Goal: Information Seeking & Learning: Compare options

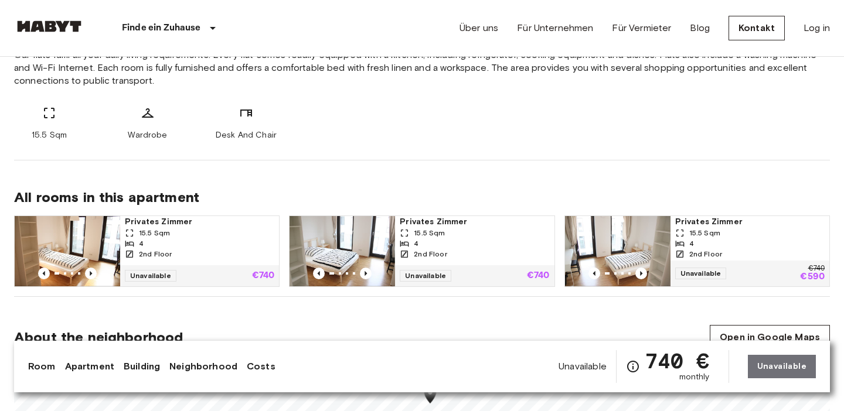
scroll to position [476, 0]
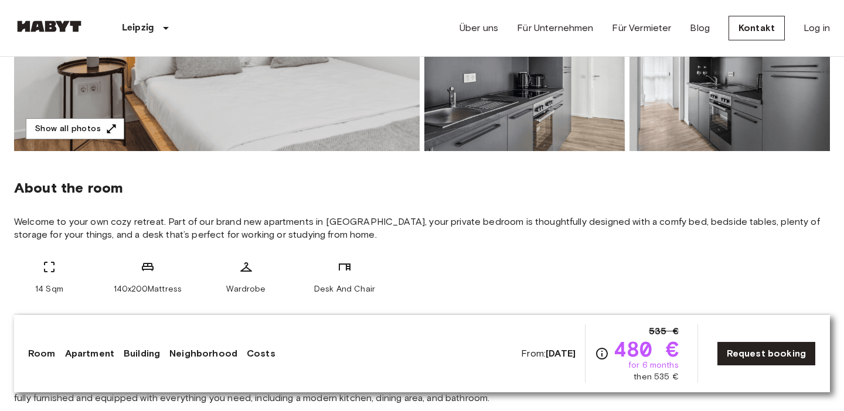
scroll to position [433, 0]
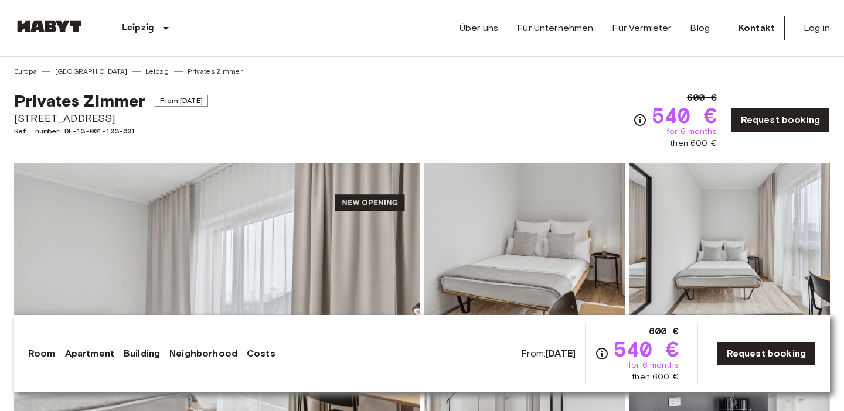
click at [499, 107] on div "Privates Zimmer From Nov 19 2025 Berliner Straße 22 Ref. number DE-13-001-103-0…" at bounding box center [422, 113] width 816 height 73
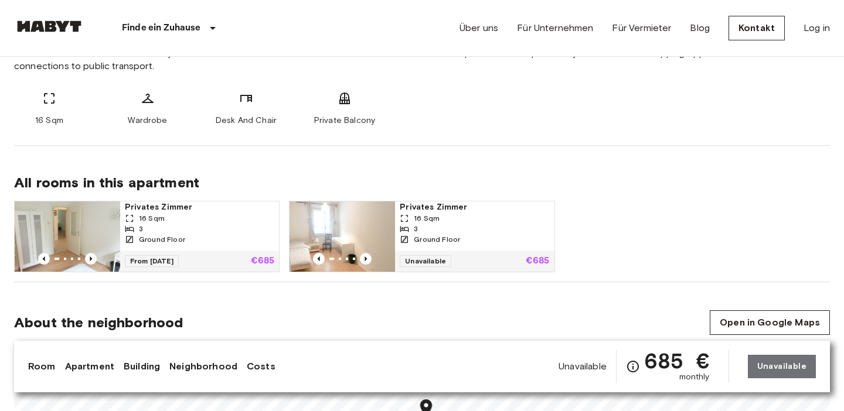
scroll to position [493, 0]
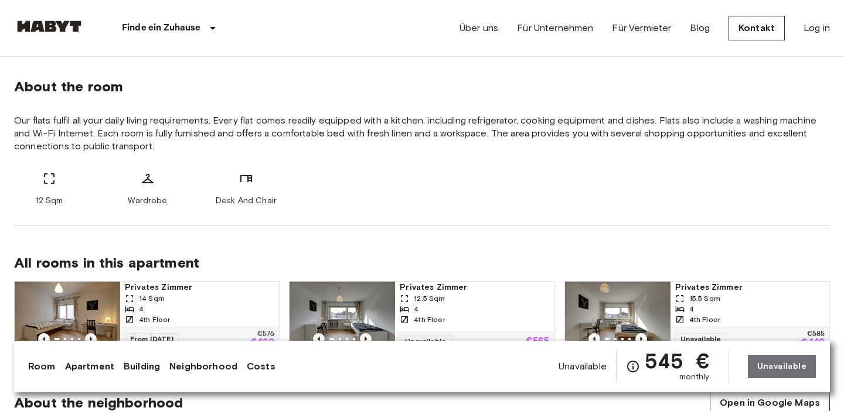
scroll to position [452, 0]
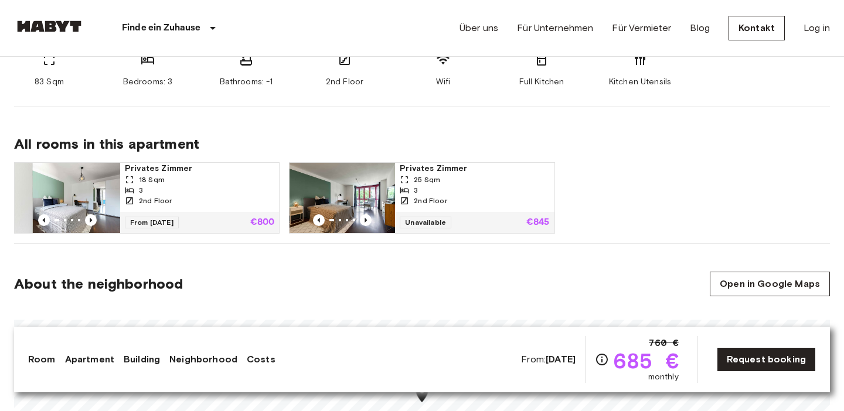
scroll to position [522, 0]
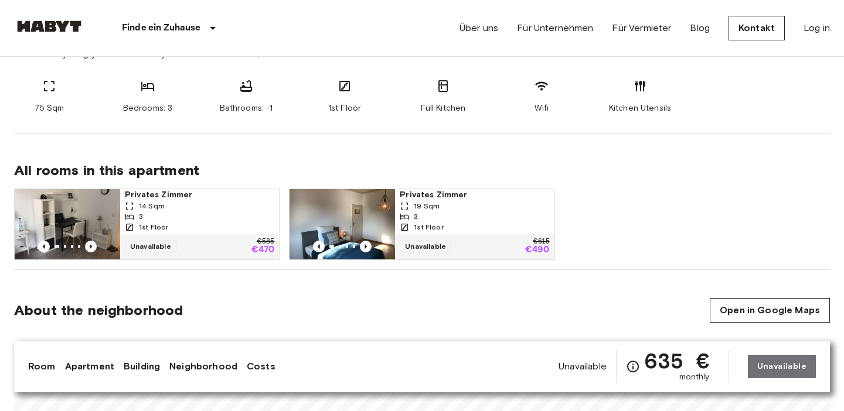
scroll to position [485, 0]
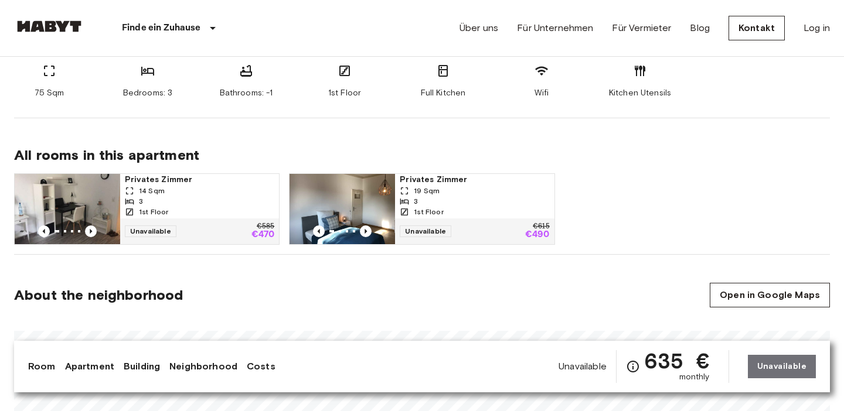
scroll to position [527, 0]
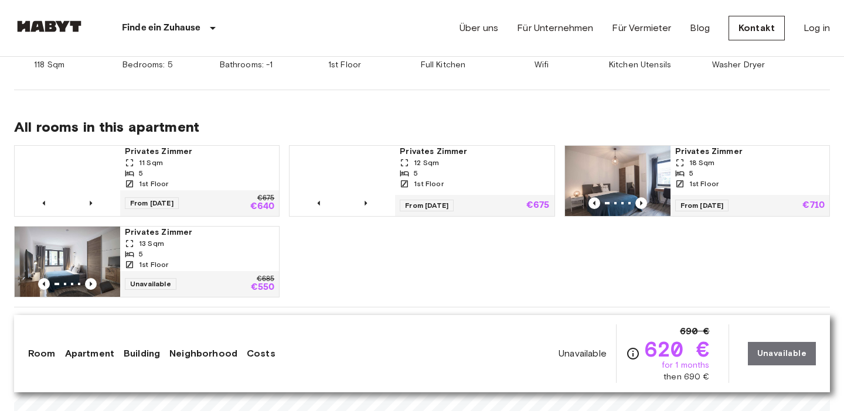
scroll to position [550, 0]
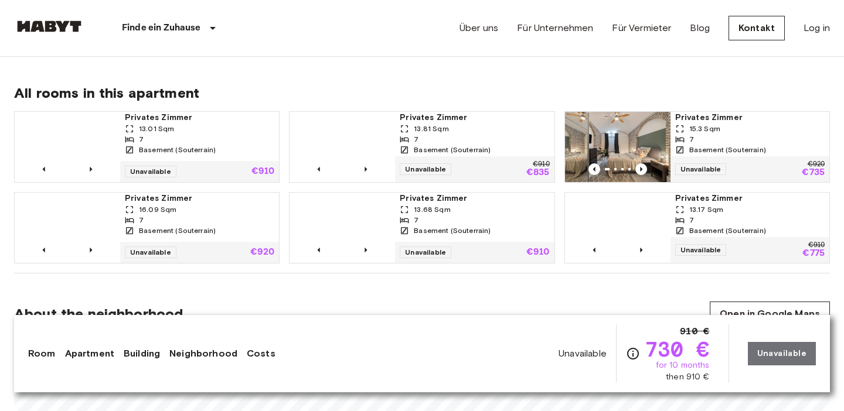
scroll to position [759, 0]
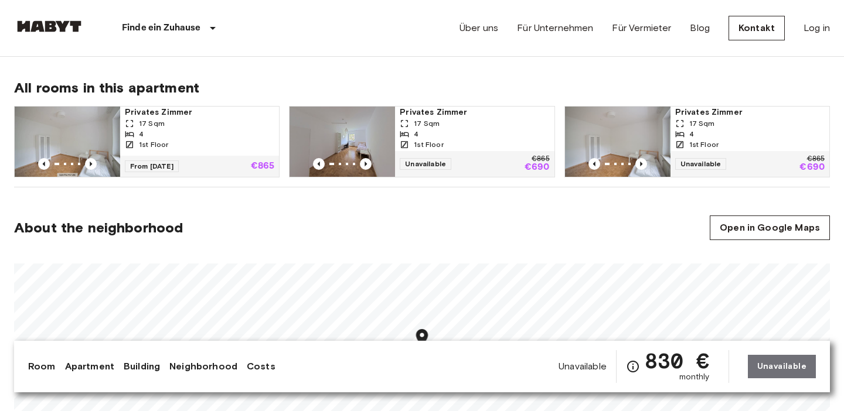
scroll to position [589, 0]
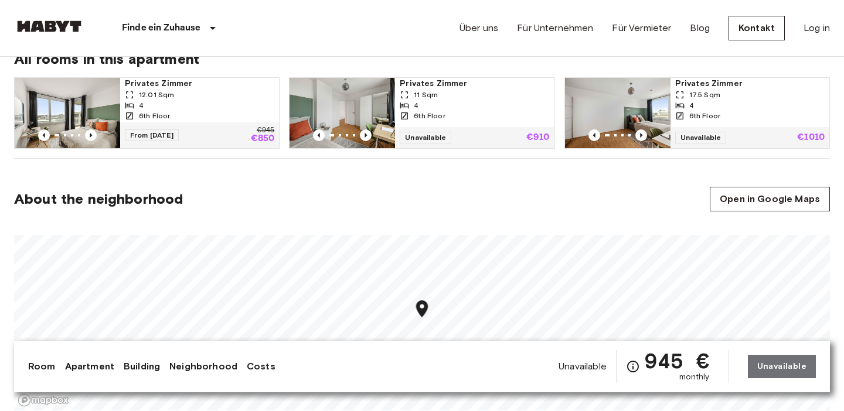
scroll to position [601, 0]
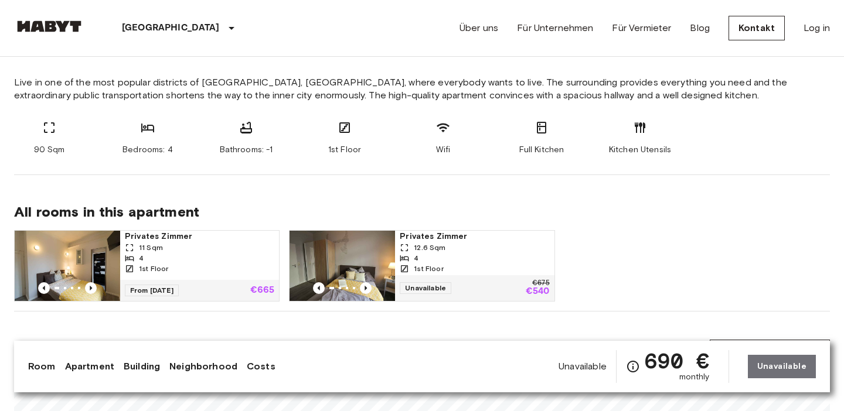
scroll to position [453, 0]
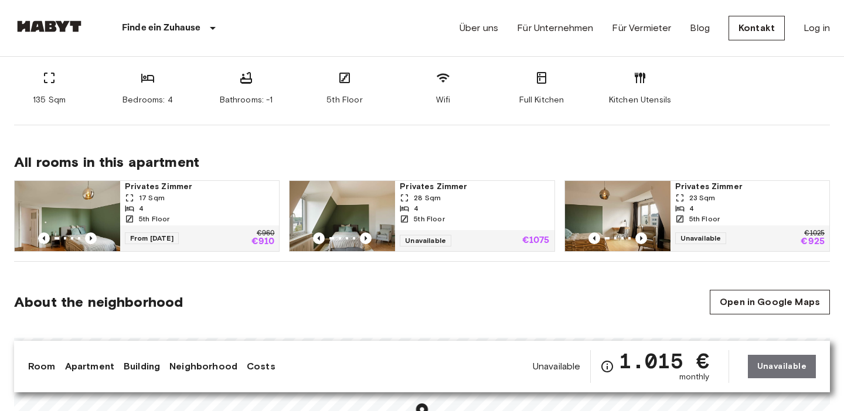
scroll to position [513, 0]
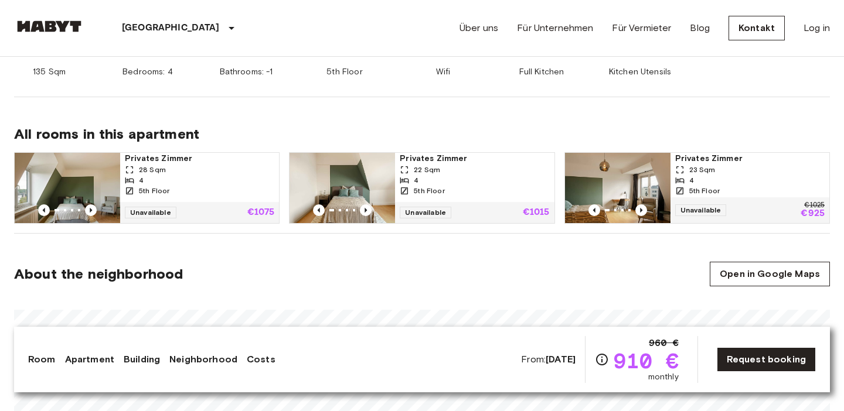
scroll to position [553, 0]
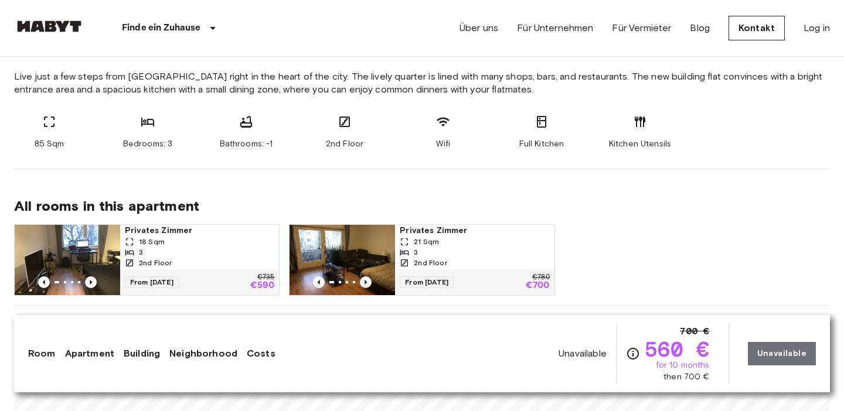
scroll to position [470, 0]
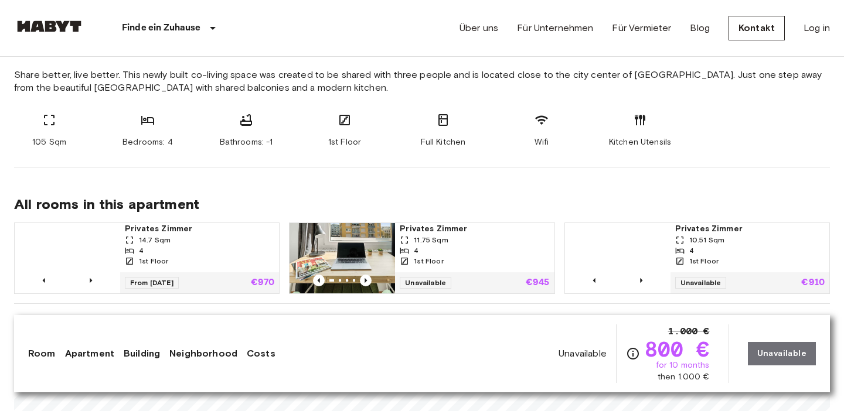
scroll to position [472, 0]
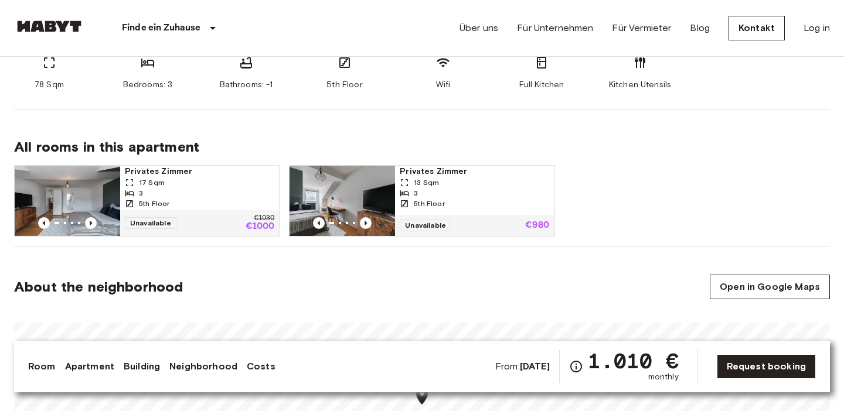
scroll to position [523, 0]
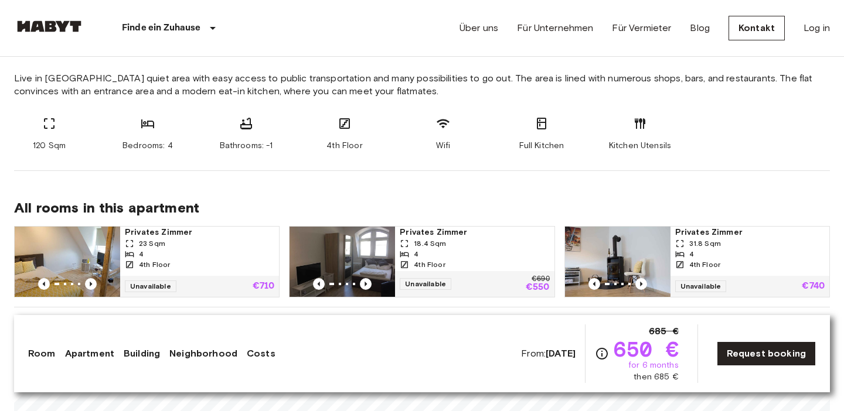
scroll to position [468, 0]
click at [195, 251] on div "4" at bounding box center [199, 253] width 149 height 11
click at [361, 29] on div "Finde ein Zuhause Europa Amsterdam Berlin Brüssel Köln Dusseldorf Frankfurt Gra…" at bounding box center [422, 28] width 816 height 56
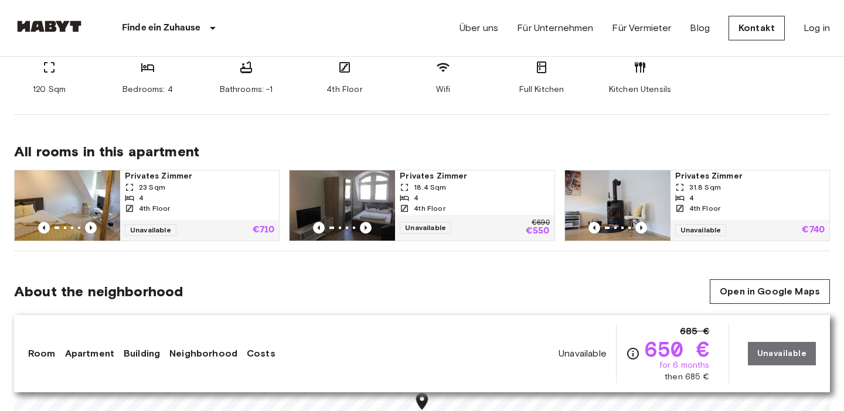
scroll to position [532, 0]
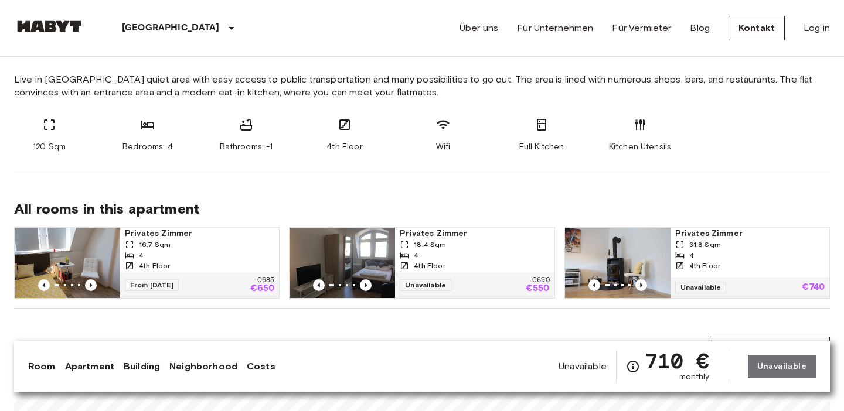
scroll to position [456, 0]
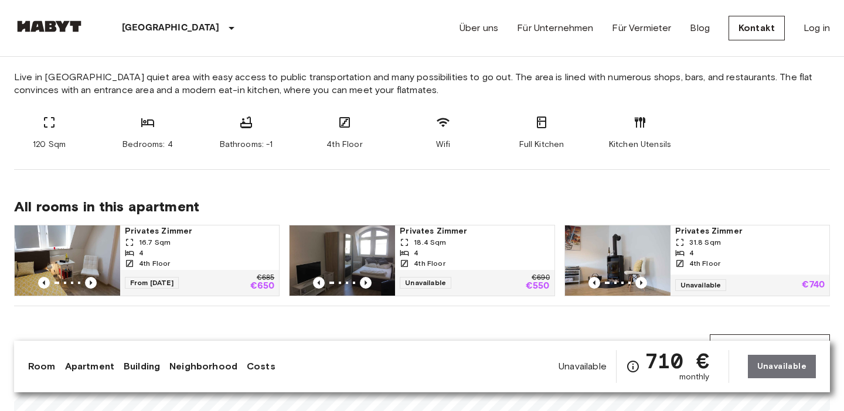
click at [196, 243] on div "16.7 Sqm" at bounding box center [199, 242] width 149 height 11
click at [185, 240] on div "16.7 Sqm" at bounding box center [199, 242] width 149 height 11
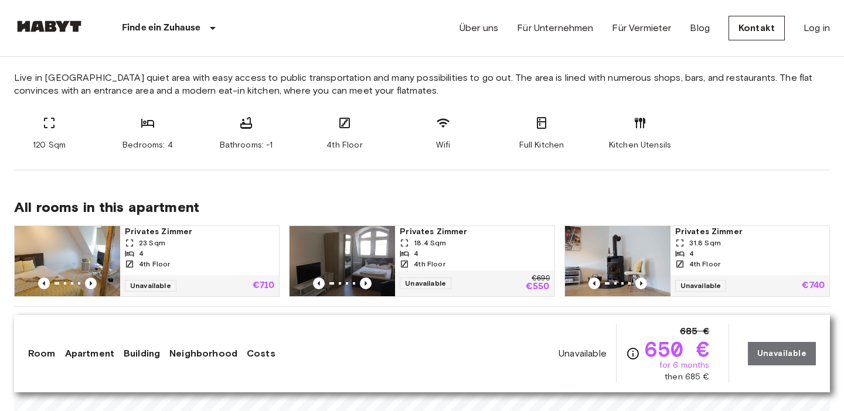
click at [309, 20] on div "Finde ein Zuhause Europa Amsterdam Berlin Brüssel Köln Dusseldorf Frankfurt Gra…" at bounding box center [422, 28] width 816 height 56
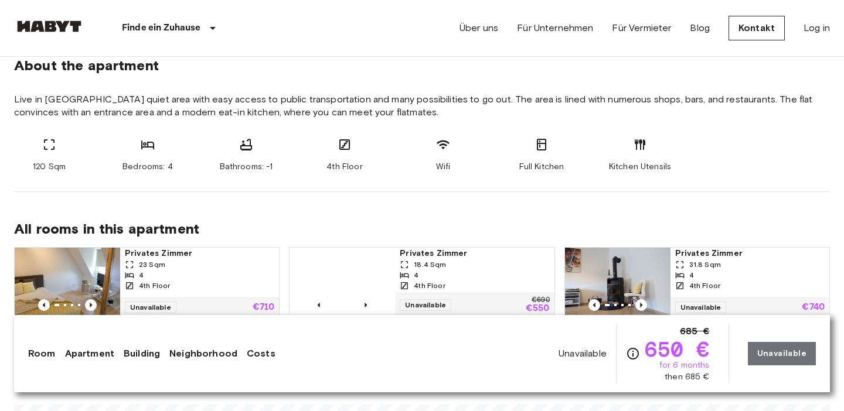
scroll to position [449, 0]
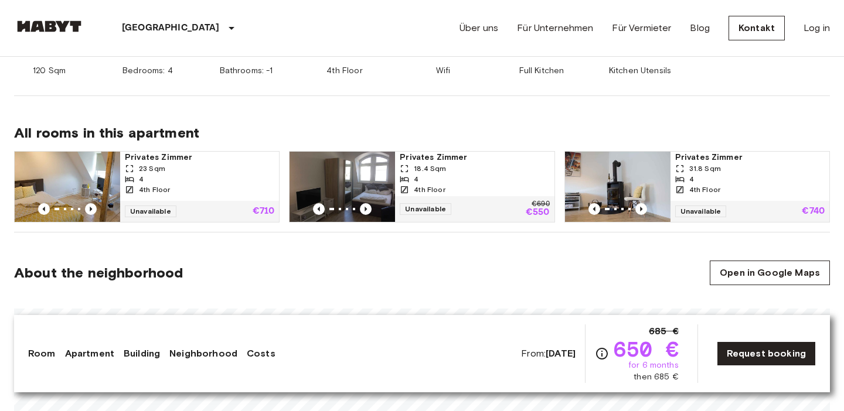
scroll to position [546, 0]
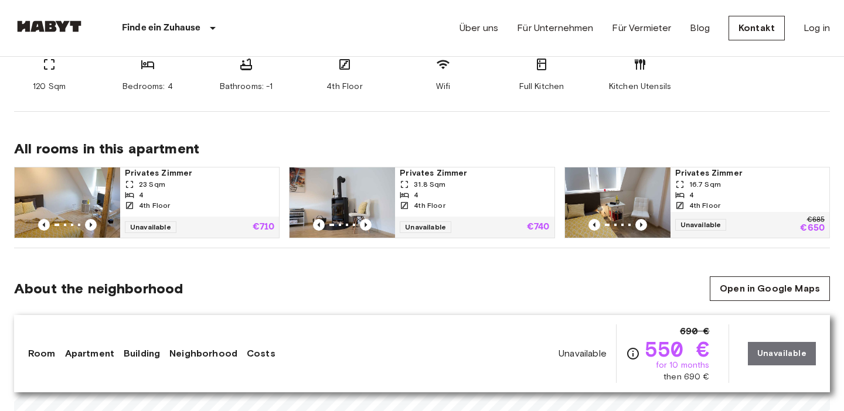
scroll to position [524, 0]
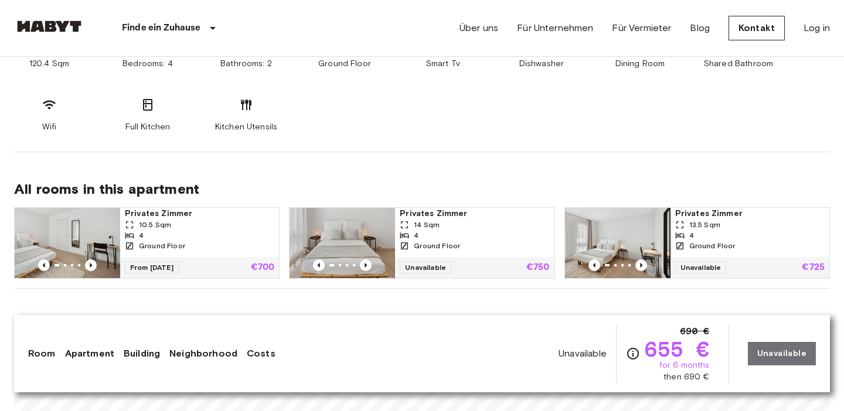
scroll to position [737, 0]
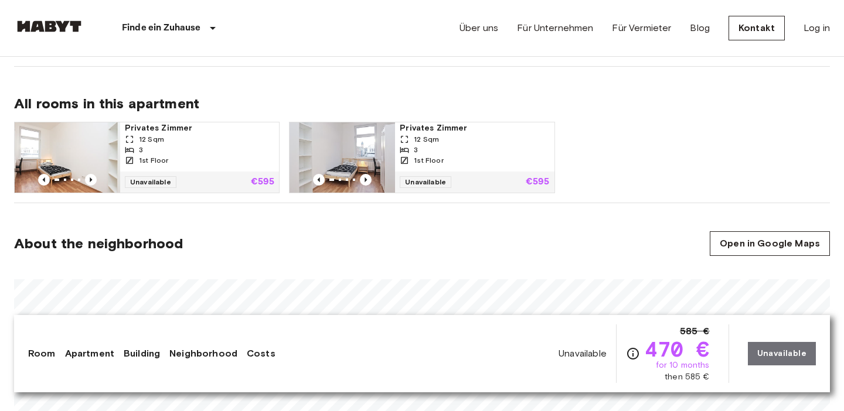
scroll to position [587, 0]
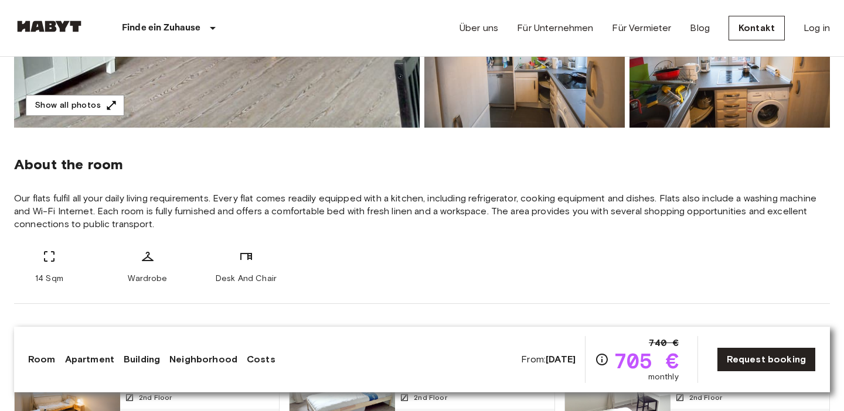
scroll to position [337, 0]
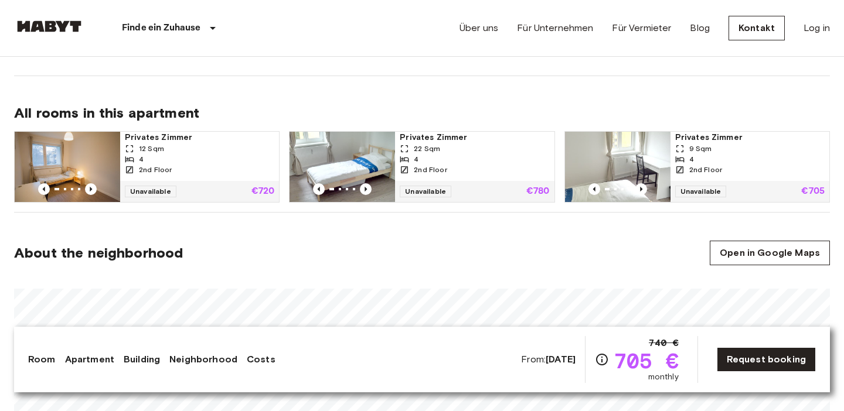
scroll to position [557, 0]
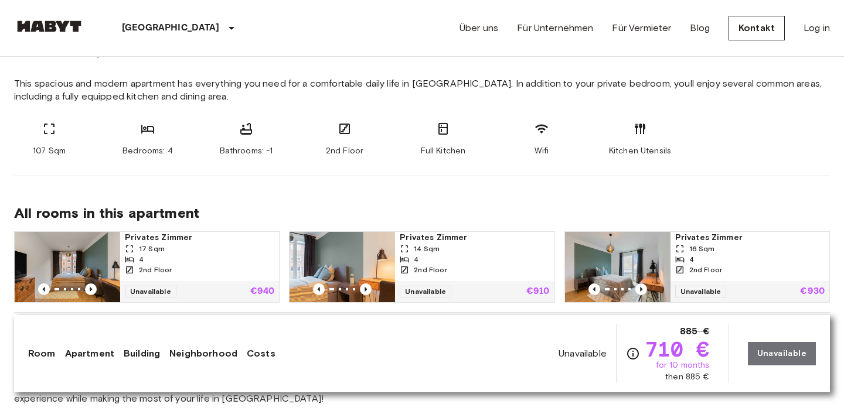
scroll to position [629, 0]
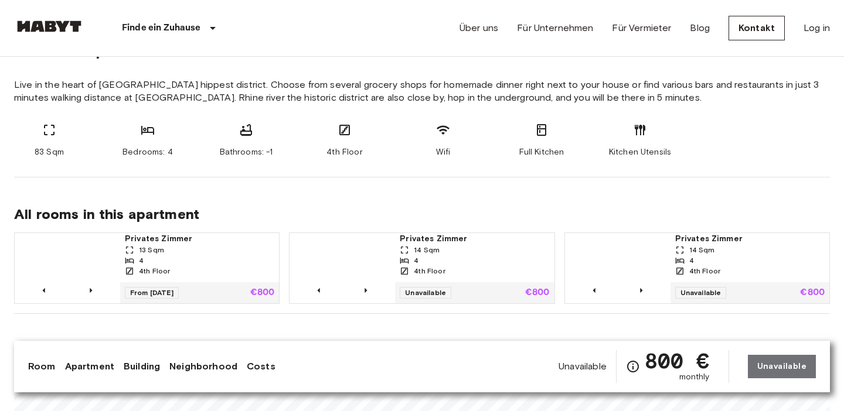
scroll to position [450, 0]
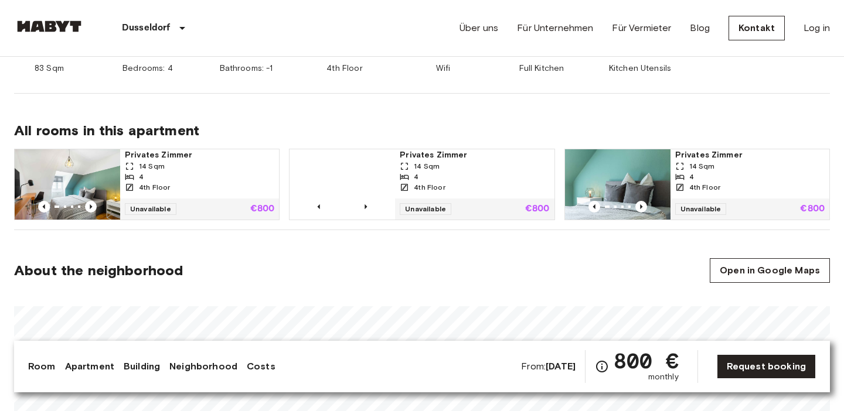
scroll to position [534, 0]
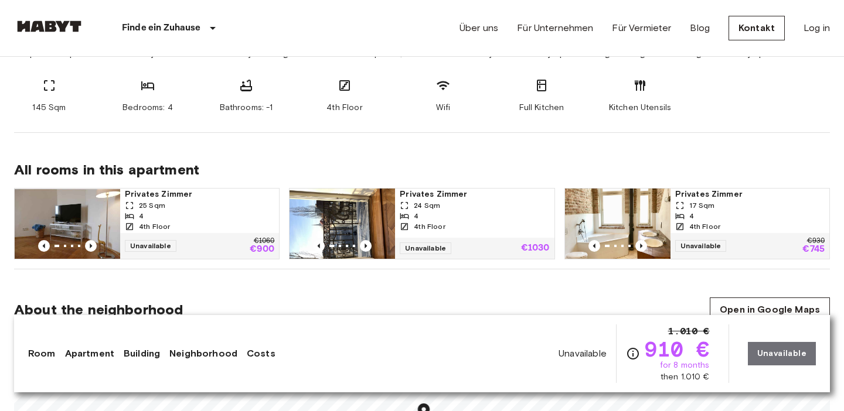
scroll to position [507, 0]
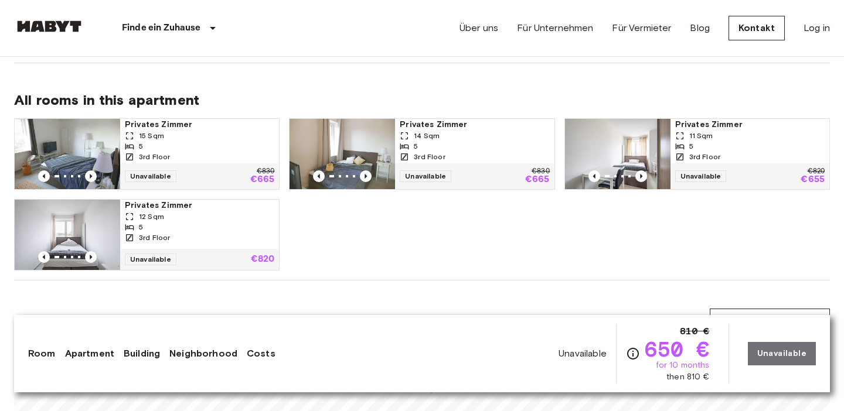
scroll to position [581, 0]
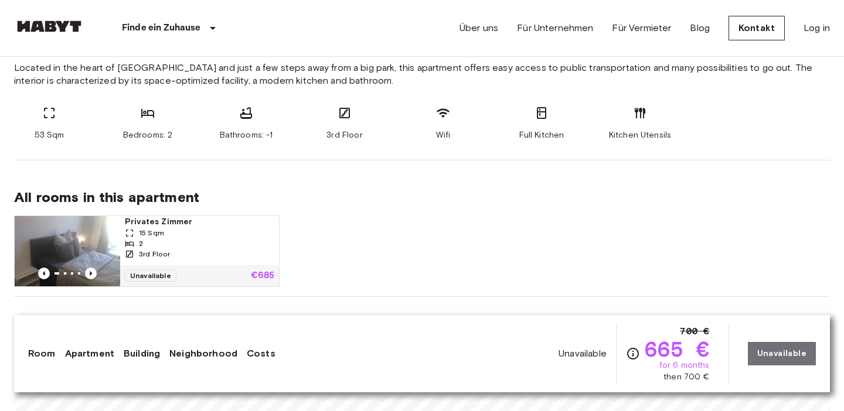
scroll to position [480, 0]
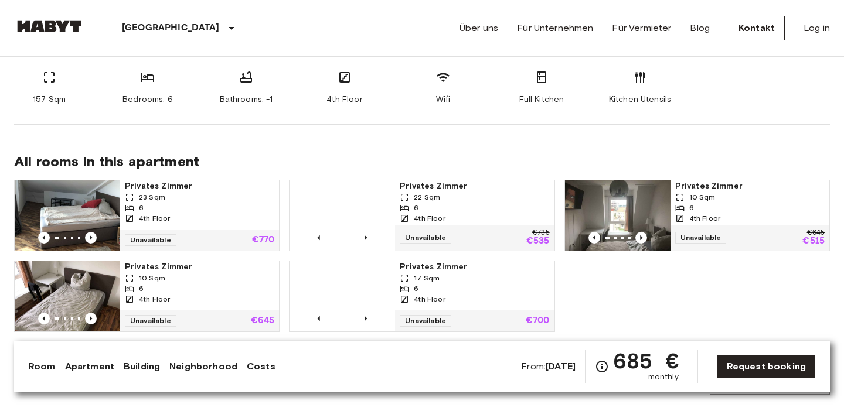
scroll to position [540, 0]
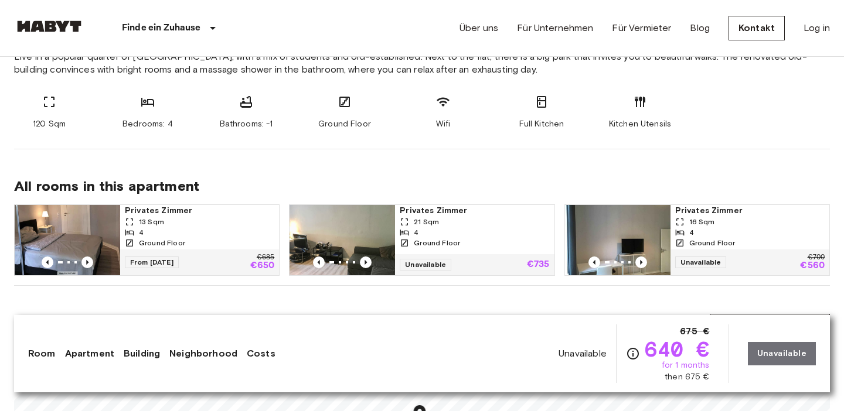
scroll to position [486, 0]
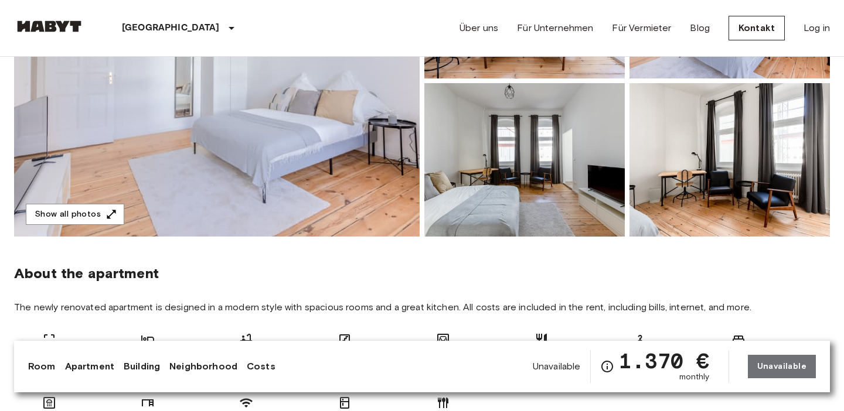
scroll to position [172, 0]
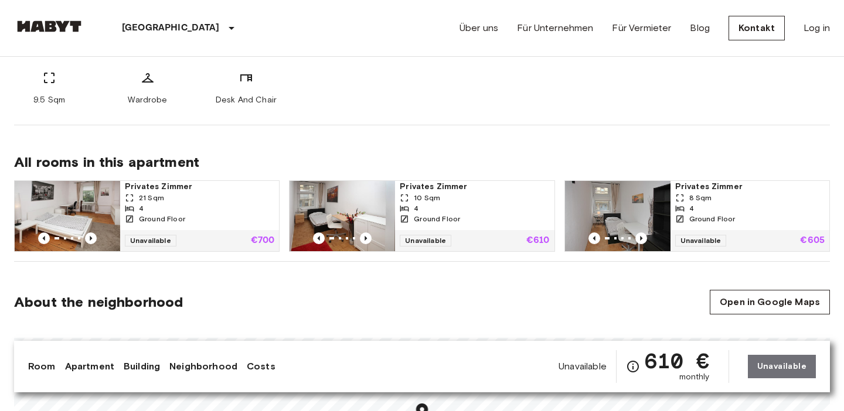
scroll to position [506, 0]
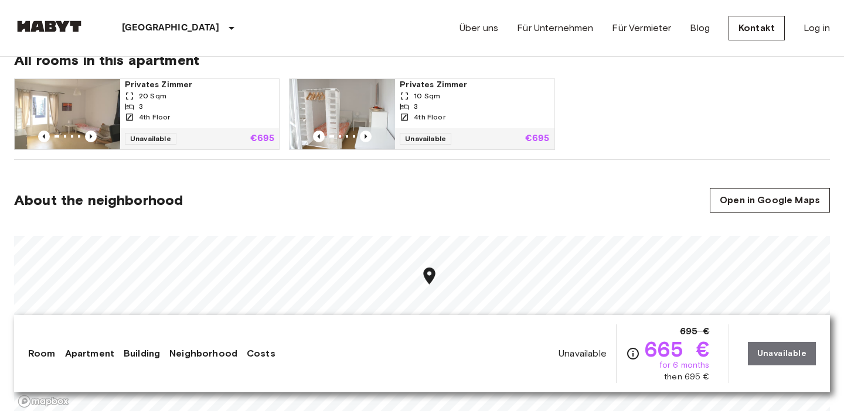
scroll to position [632, 0]
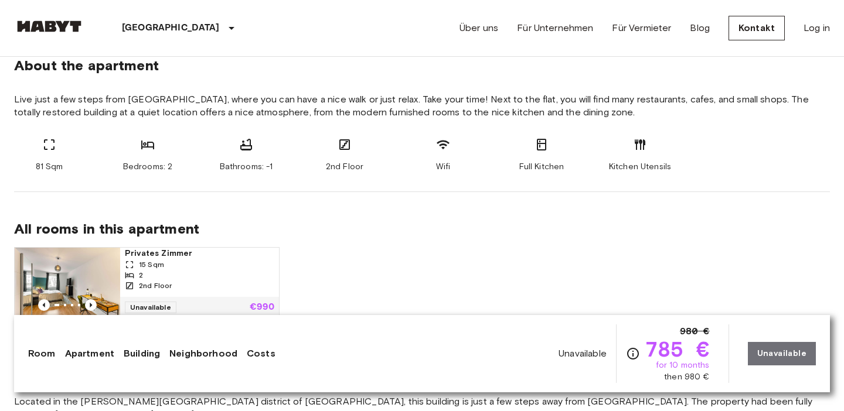
scroll to position [479, 0]
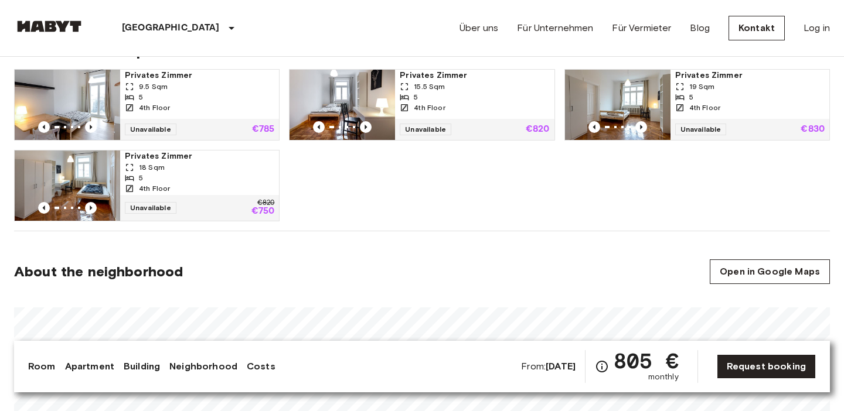
scroll to position [609, 0]
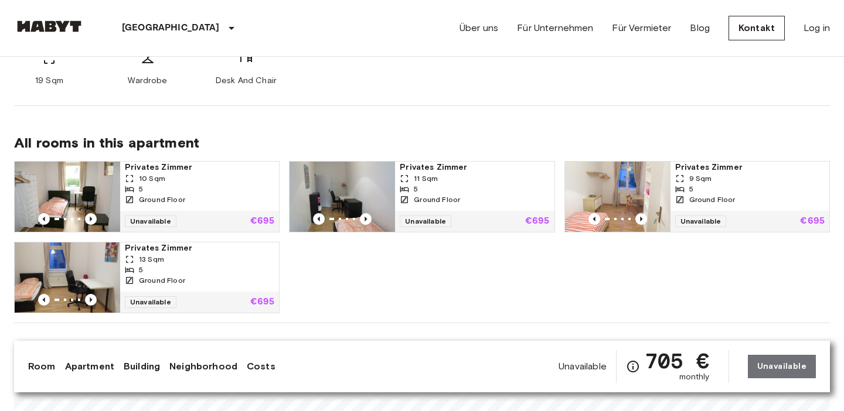
scroll to position [536, 0]
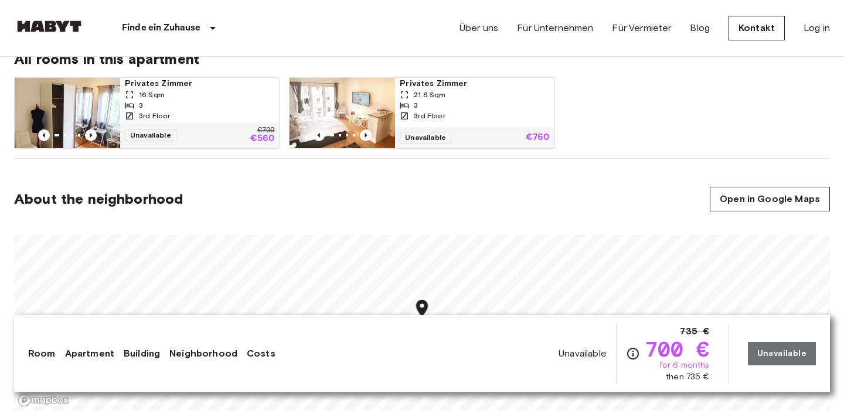
scroll to position [597, 0]
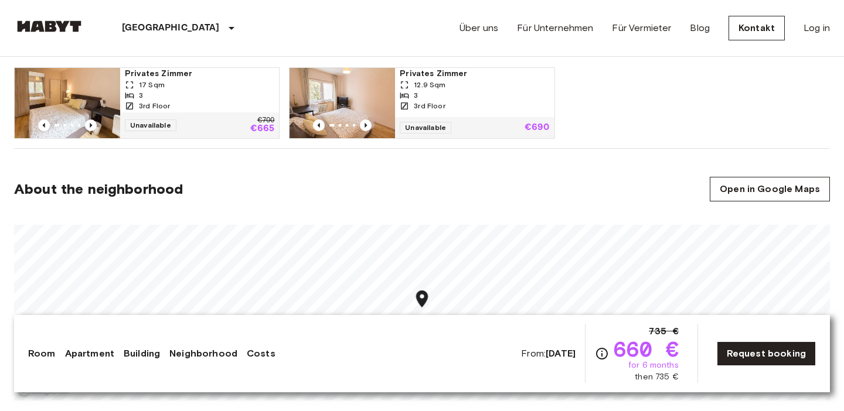
scroll to position [631, 0]
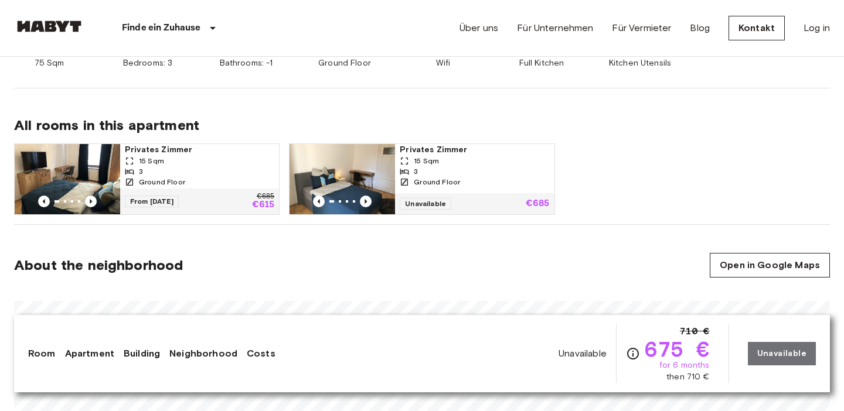
scroll to position [553, 0]
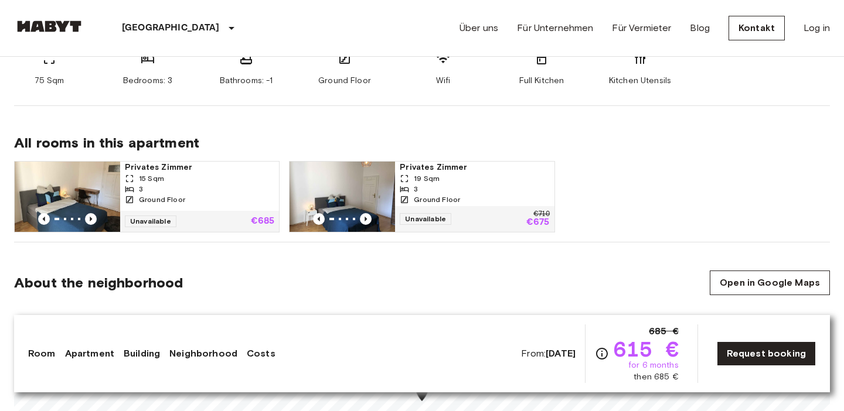
scroll to position [534, 0]
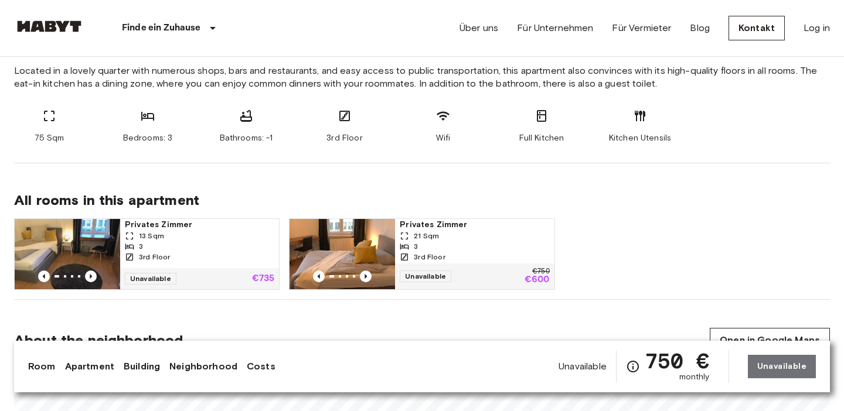
scroll to position [499, 0]
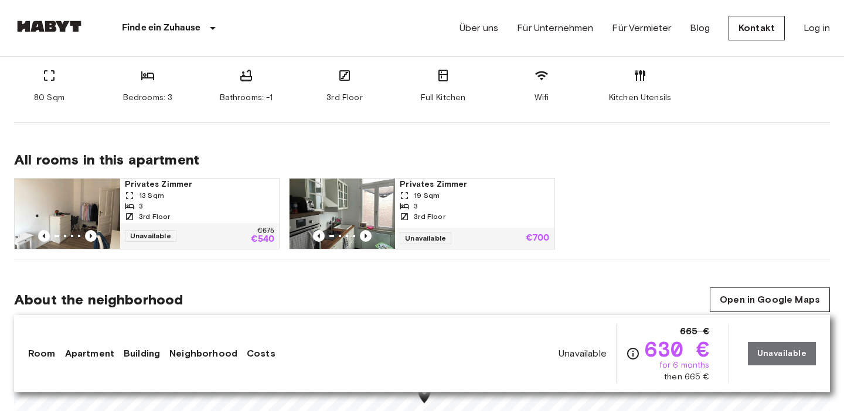
scroll to position [527, 0]
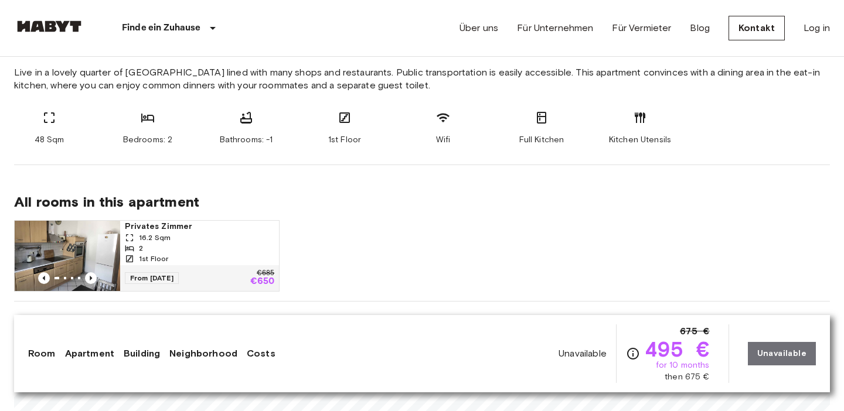
scroll to position [480, 0]
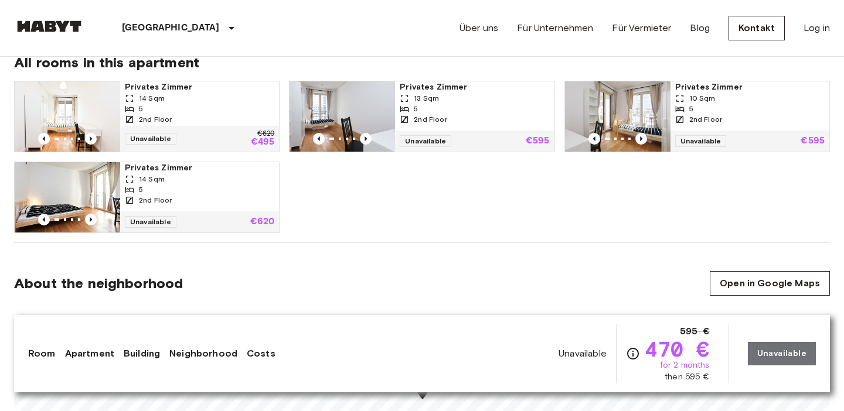
scroll to position [628, 0]
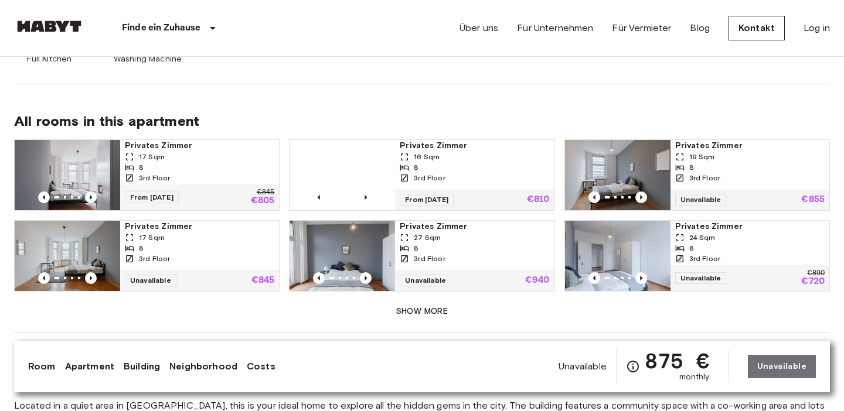
scroll to position [759, 0]
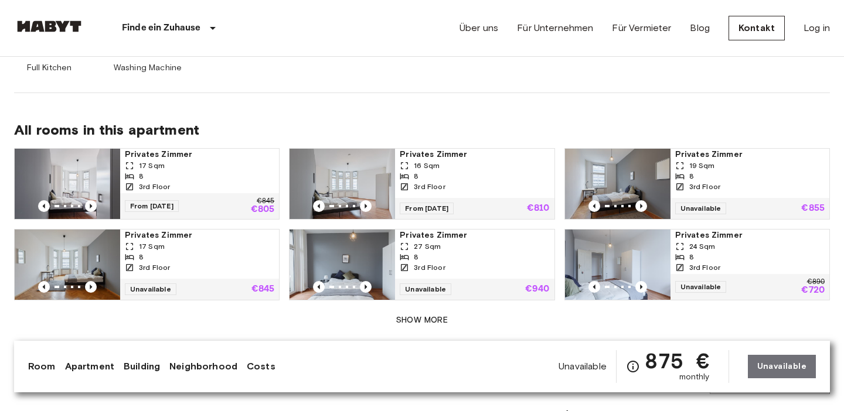
click at [431, 321] on button "Show more" at bounding box center [422, 321] width 816 height 22
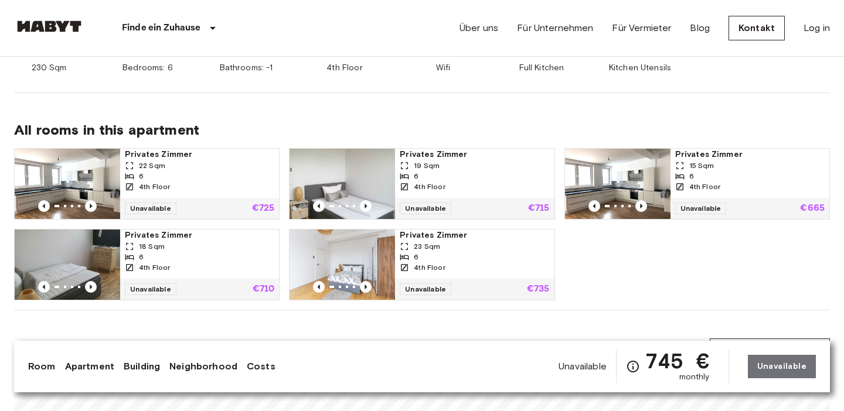
scroll to position [534, 0]
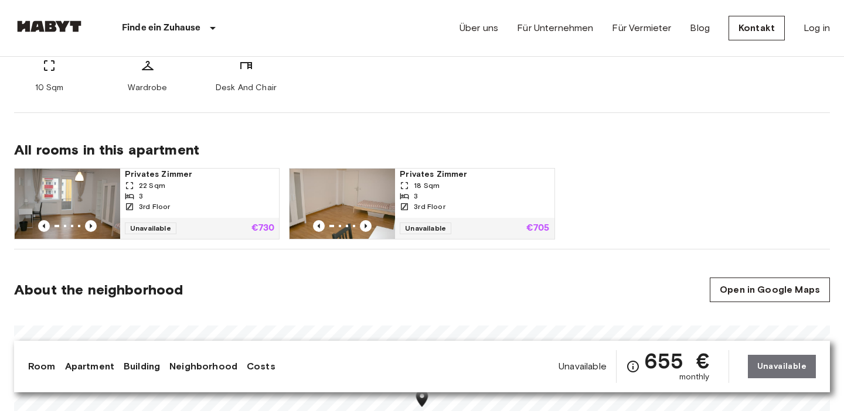
scroll to position [527, 0]
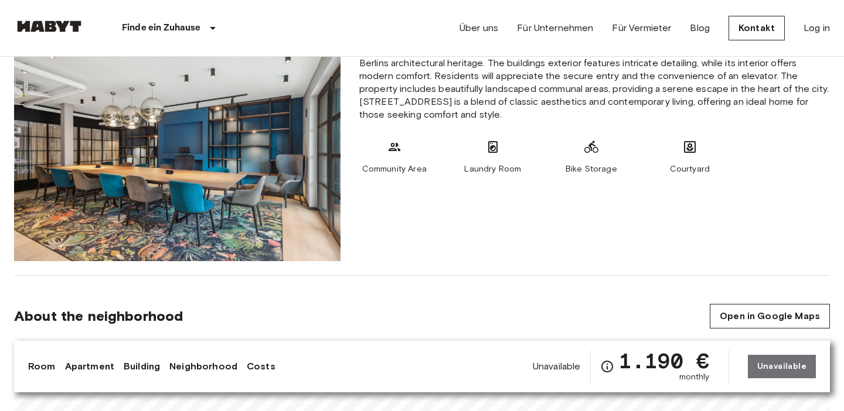
scroll to position [762, 0]
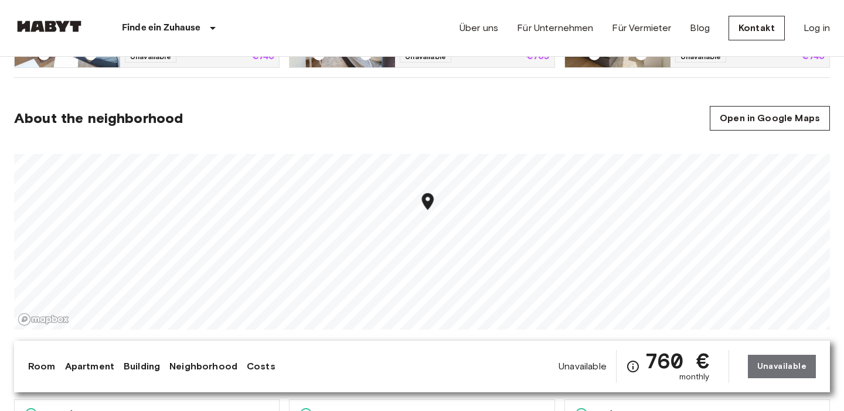
scroll to position [745, 0]
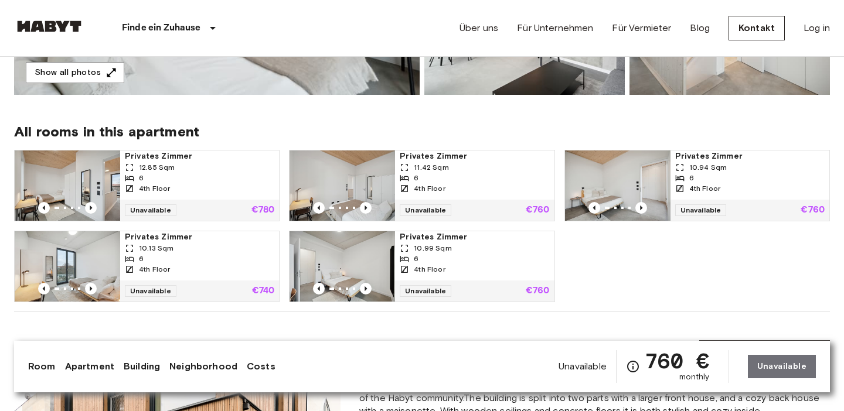
scroll to position [365, 0]
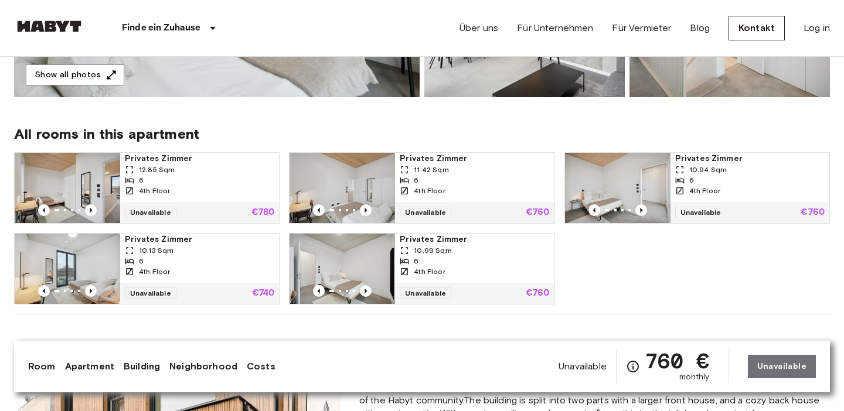
click at [393, 118] on div "All rooms in this apartment Privates Zimmer 12.85 Sqm 6 4th Floor Unavailable €…" at bounding box center [422, 205] width 816 height 217
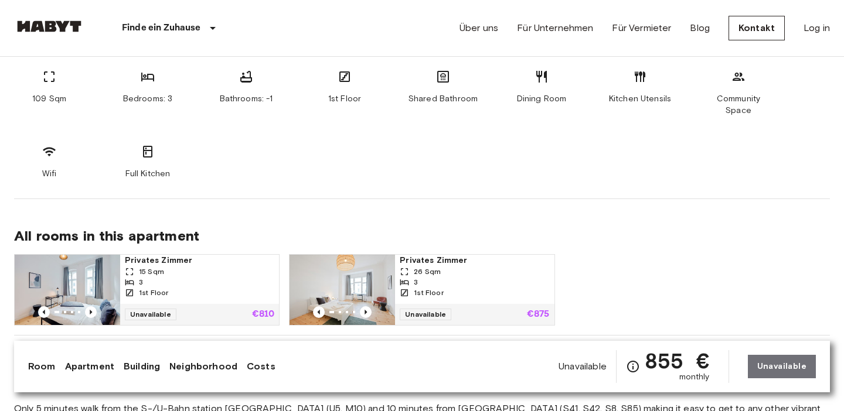
scroll to position [652, 0]
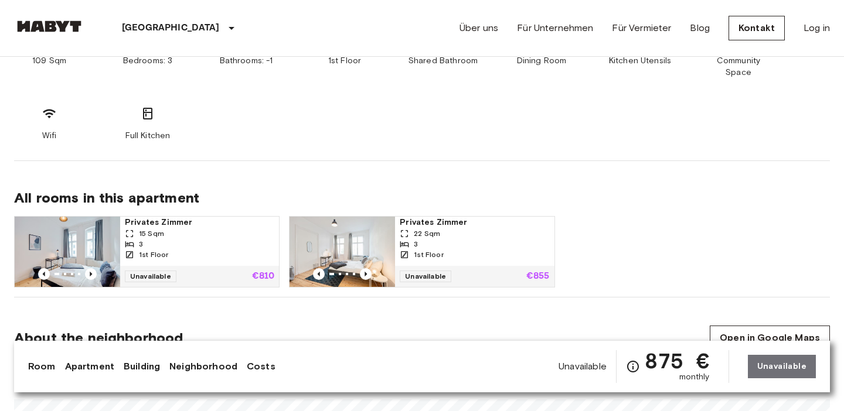
scroll to position [692, 0]
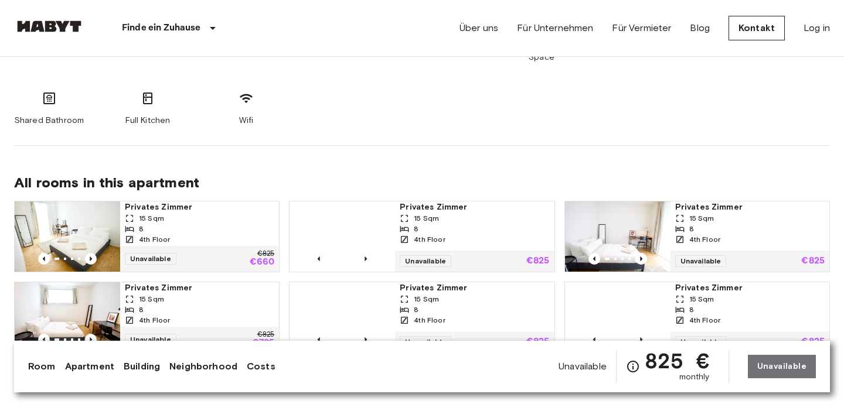
scroll to position [708, 0]
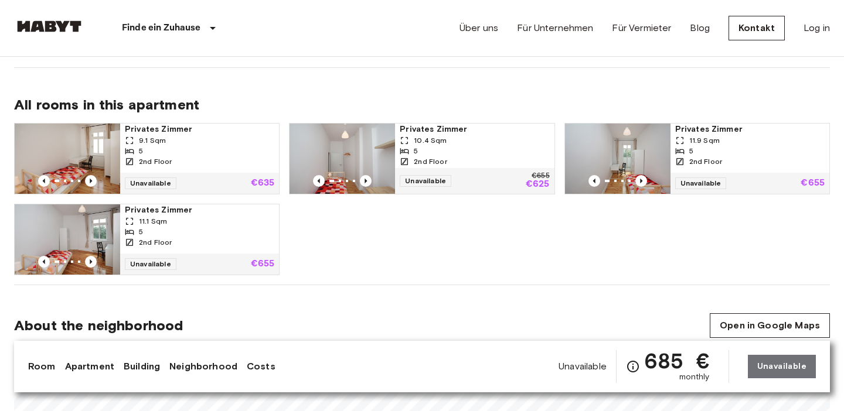
scroll to position [572, 0]
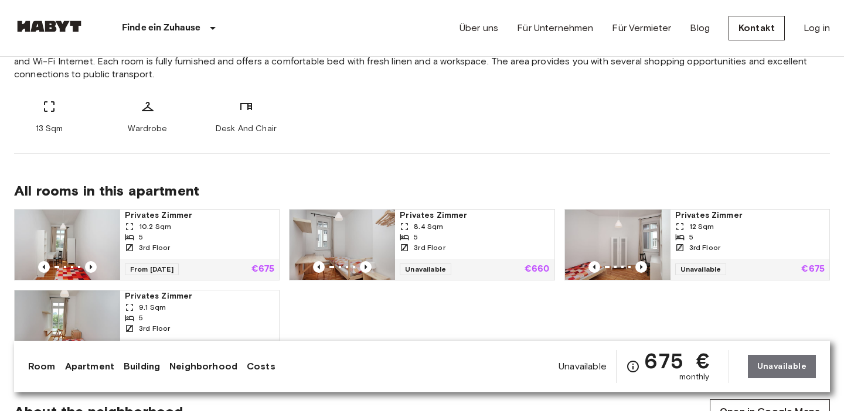
scroll to position [525, 0]
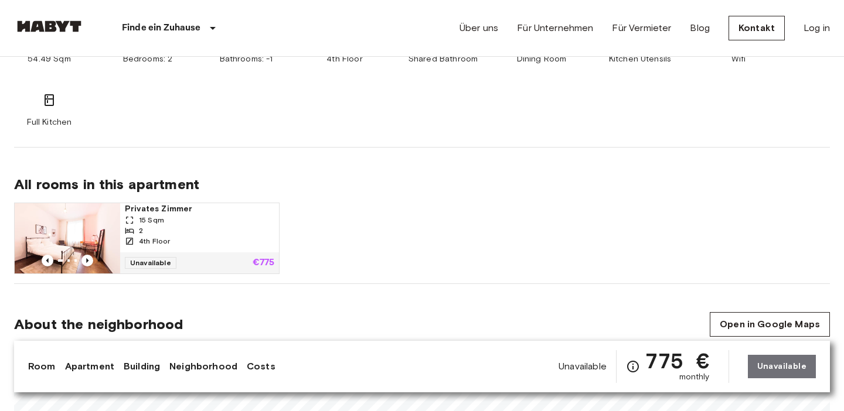
scroll to position [683, 0]
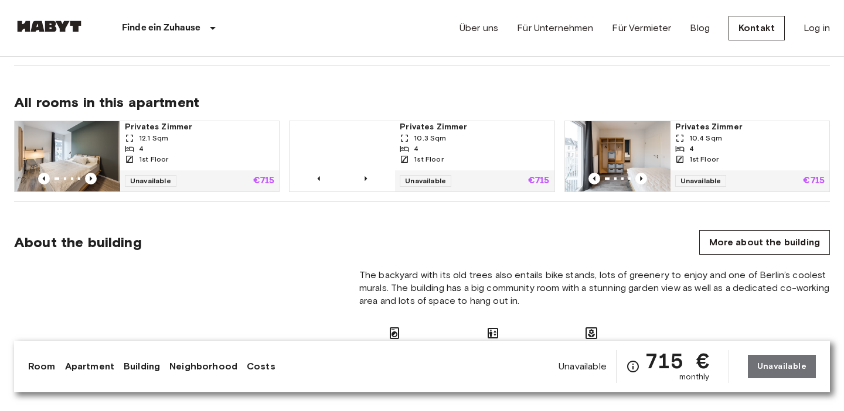
scroll to position [785, 0]
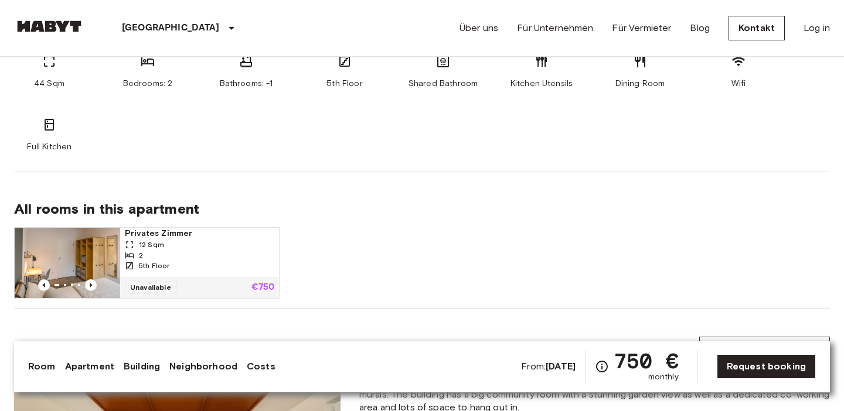
scroll to position [687, 0]
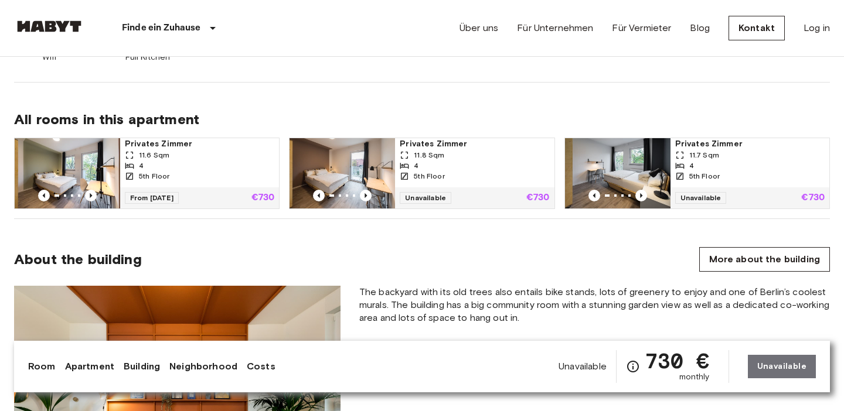
scroll to position [771, 0]
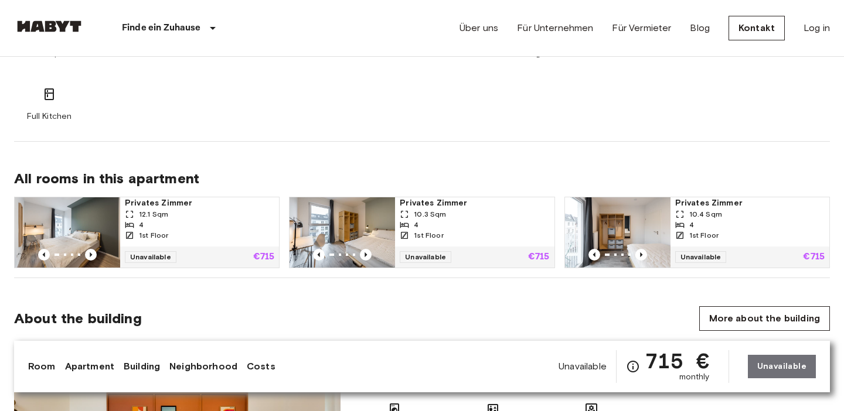
scroll to position [712, 0]
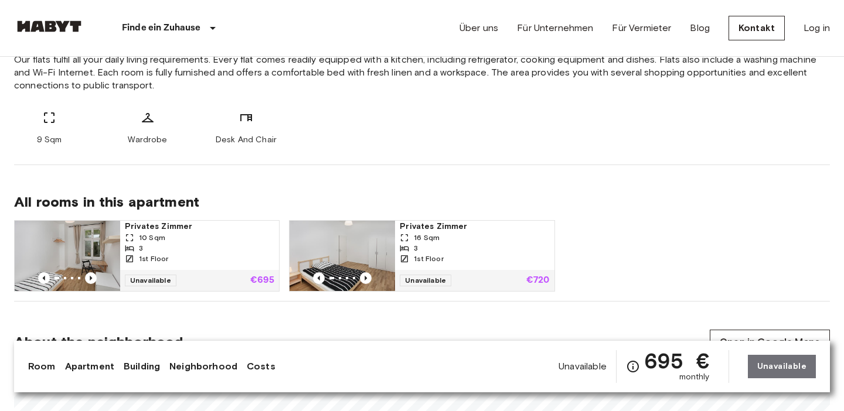
scroll to position [486, 0]
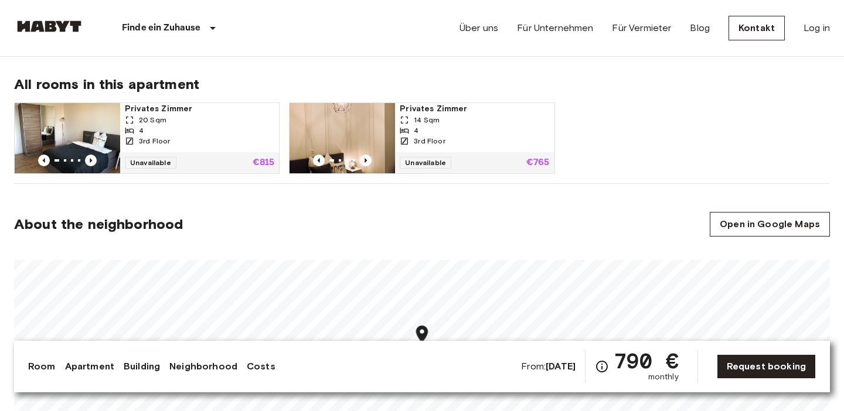
scroll to position [645, 0]
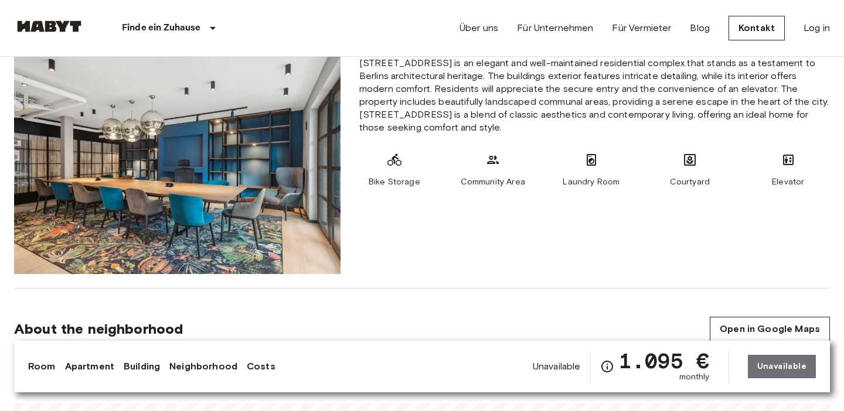
scroll to position [728, 0]
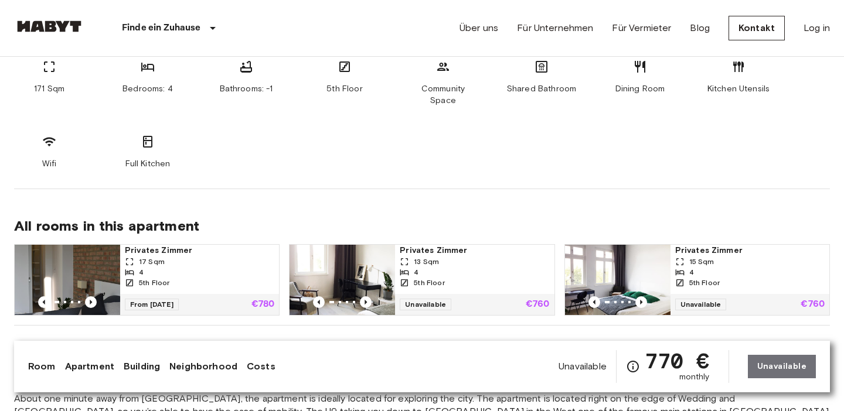
scroll to position [652, 0]
